Goal: Task Accomplishment & Management: Use online tool/utility

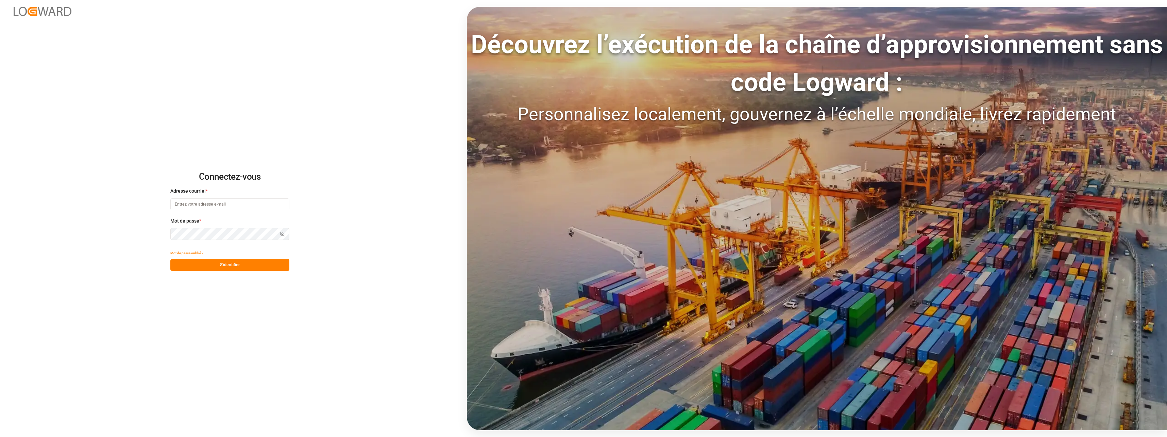
type input "[EMAIL_ADDRESS][DOMAIN_NAME]"
click at [209, 268] on button "S'identifier" at bounding box center [229, 265] width 119 height 12
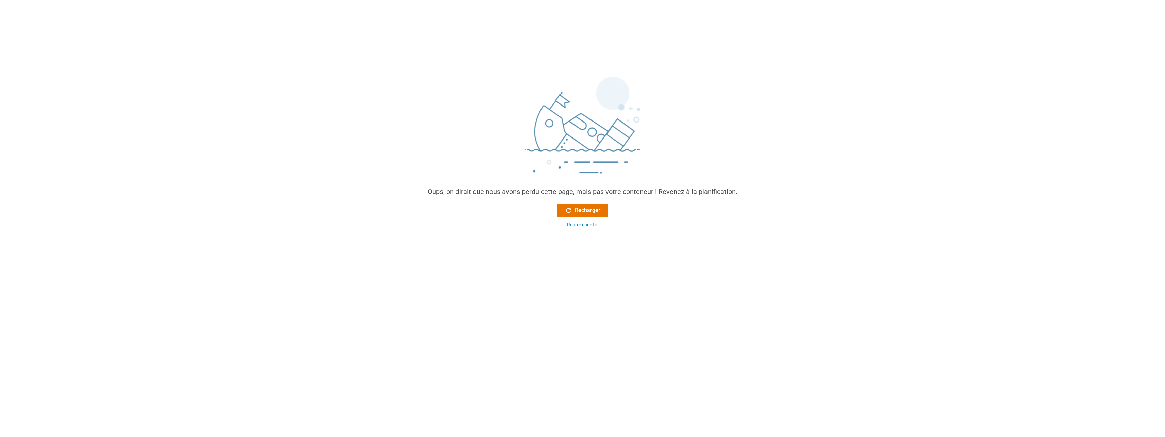
click at [587, 225] on div "Rentre chez toi" at bounding box center [582, 224] width 31 height 7
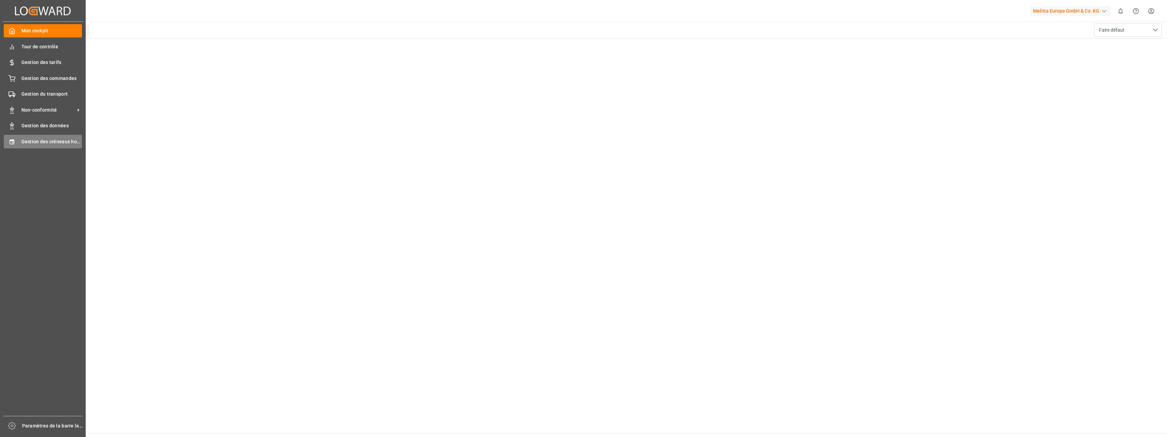
click at [60, 141] on span "Gestion des créneaux horaires" at bounding box center [51, 141] width 61 height 7
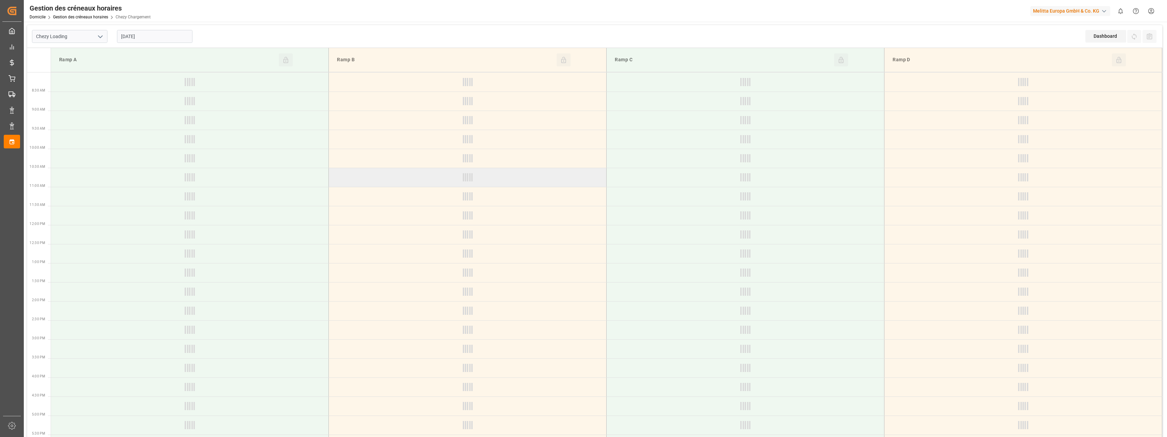
type input "Chezy Loading"
